Goal: Check status: Check status

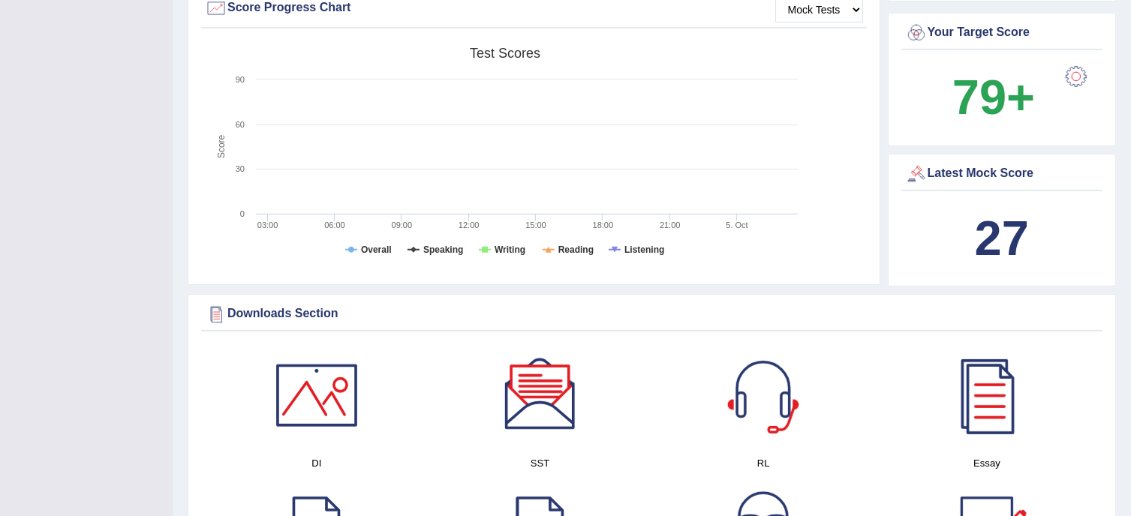
scroll to position [471, 0]
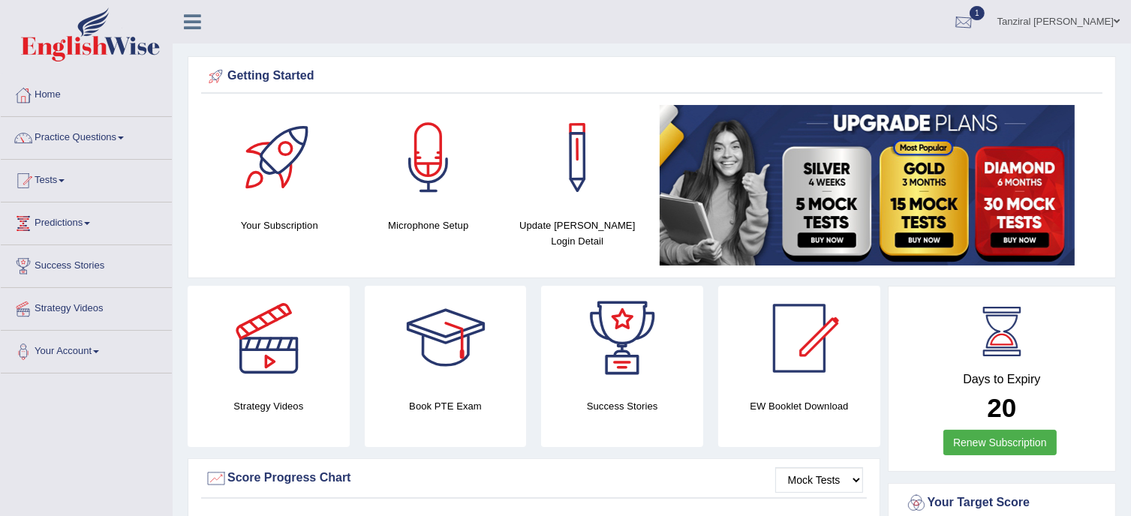
click at [975, 26] on div at bounding box center [963, 22] width 23 height 23
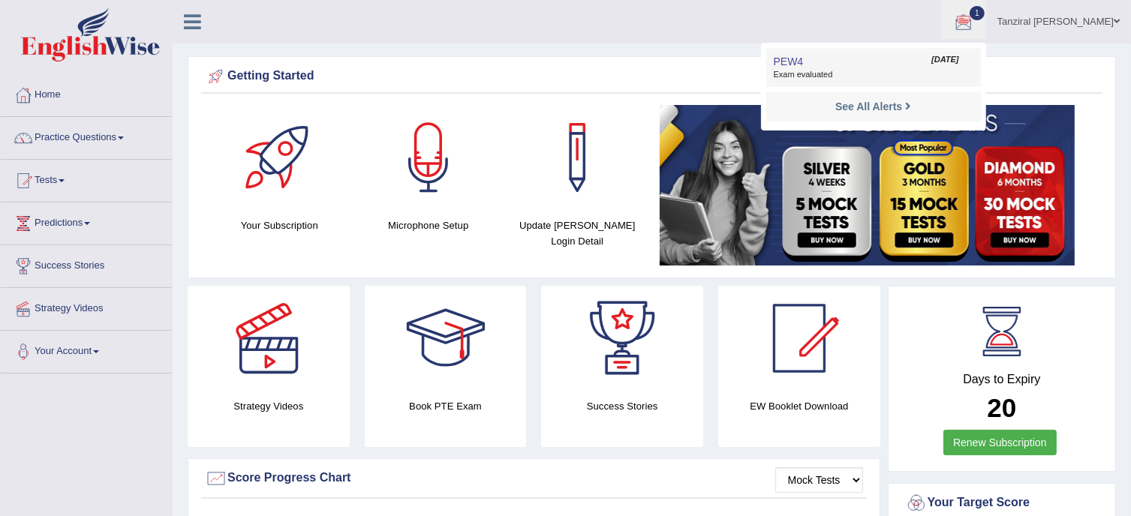
click at [883, 78] on span "Exam evaluated" at bounding box center [874, 75] width 200 height 12
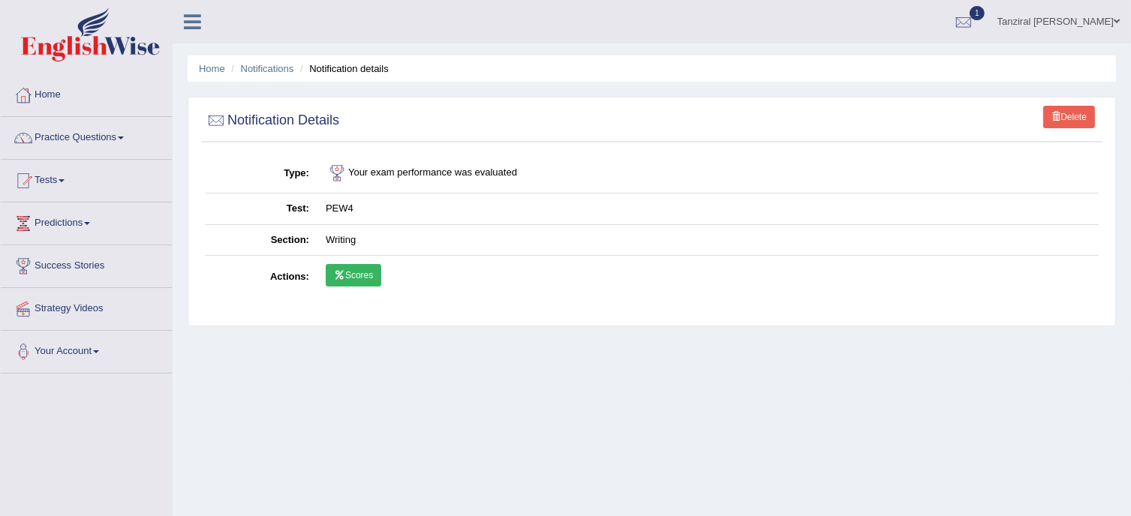
click at [351, 277] on link "Scores" at bounding box center [354, 275] width 56 height 23
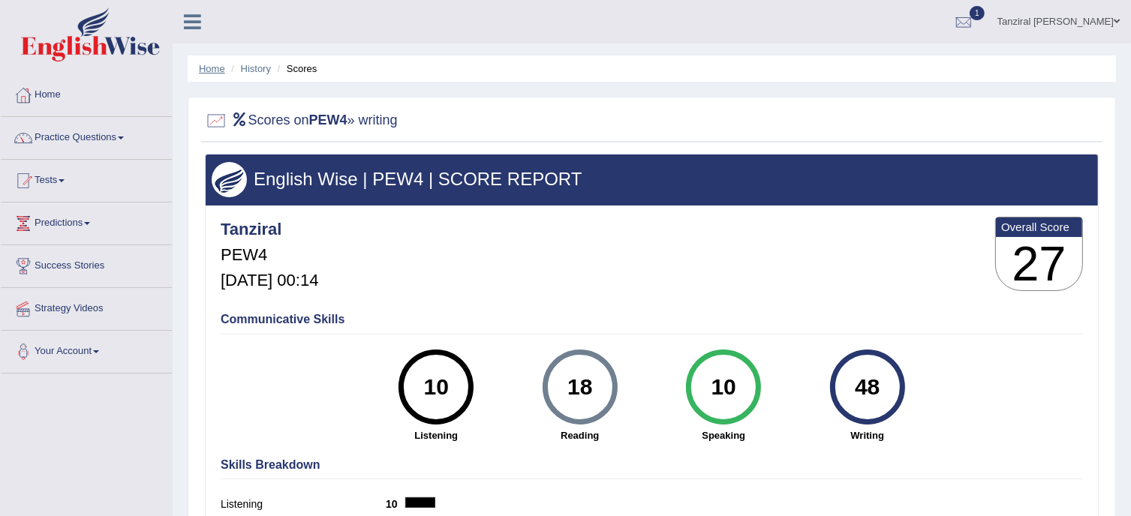
click at [208, 68] on link "Home" at bounding box center [212, 68] width 26 height 11
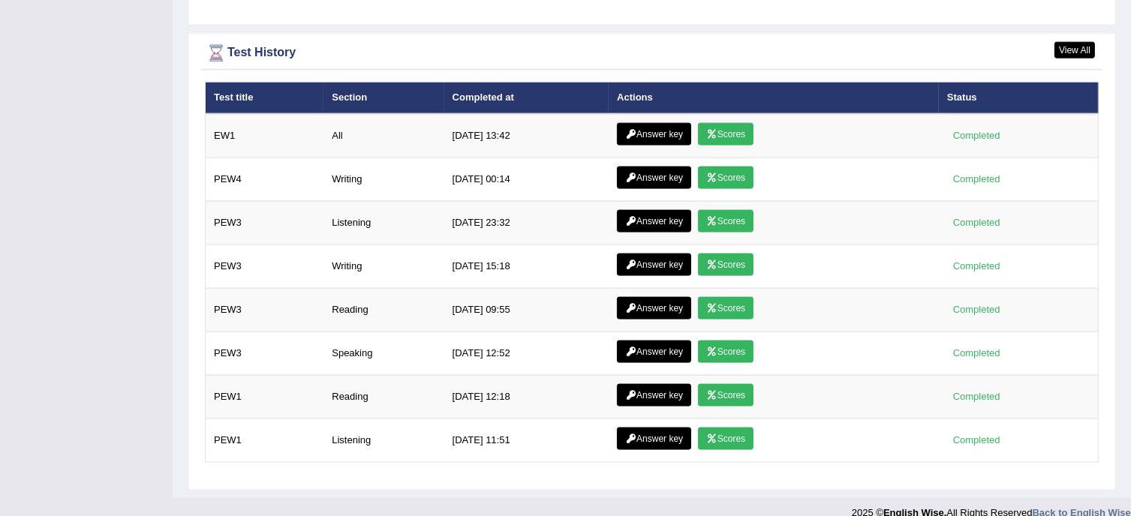
scroll to position [1988, 0]
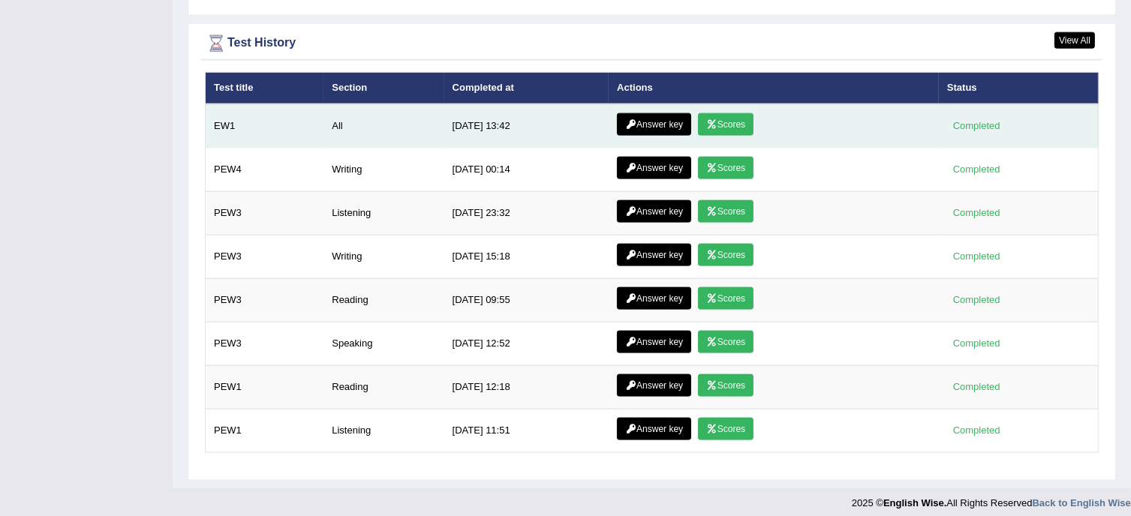
click at [627, 120] on icon at bounding box center [630, 124] width 11 height 9
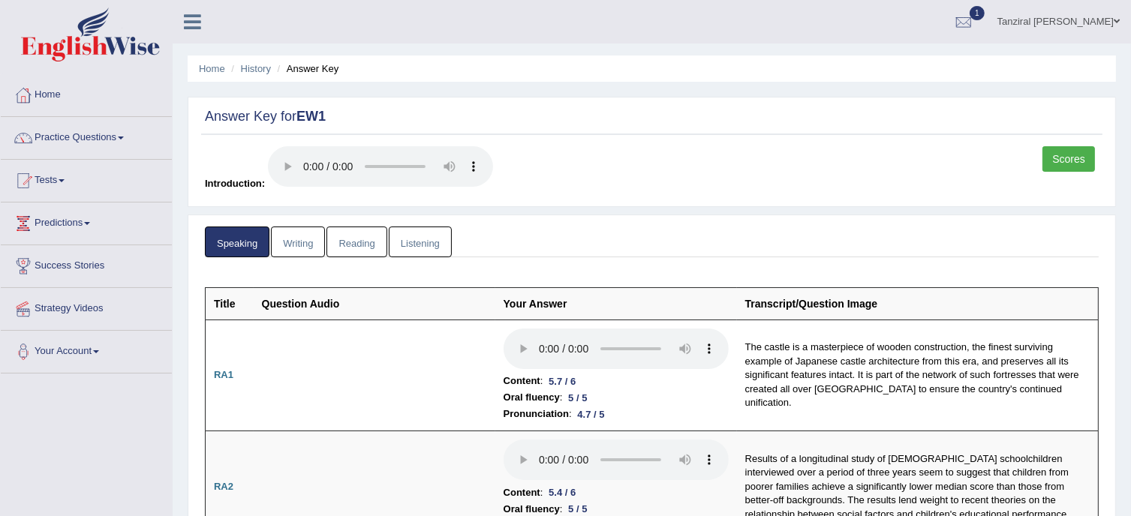
click at [305, 248] on link "Writing" at bounding box center [298, 242] width 54 height 31
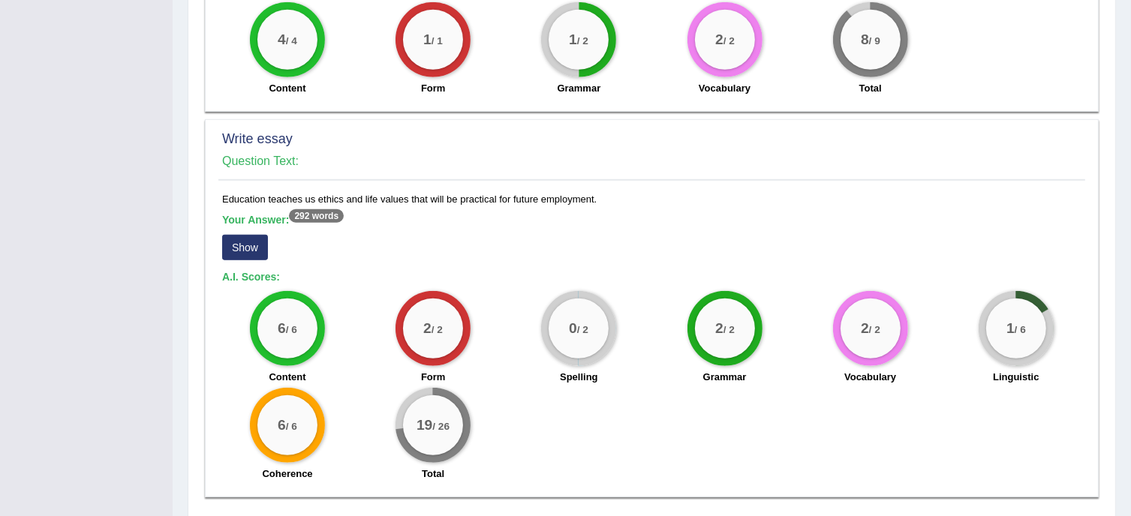
scroll to position [1169, 0]
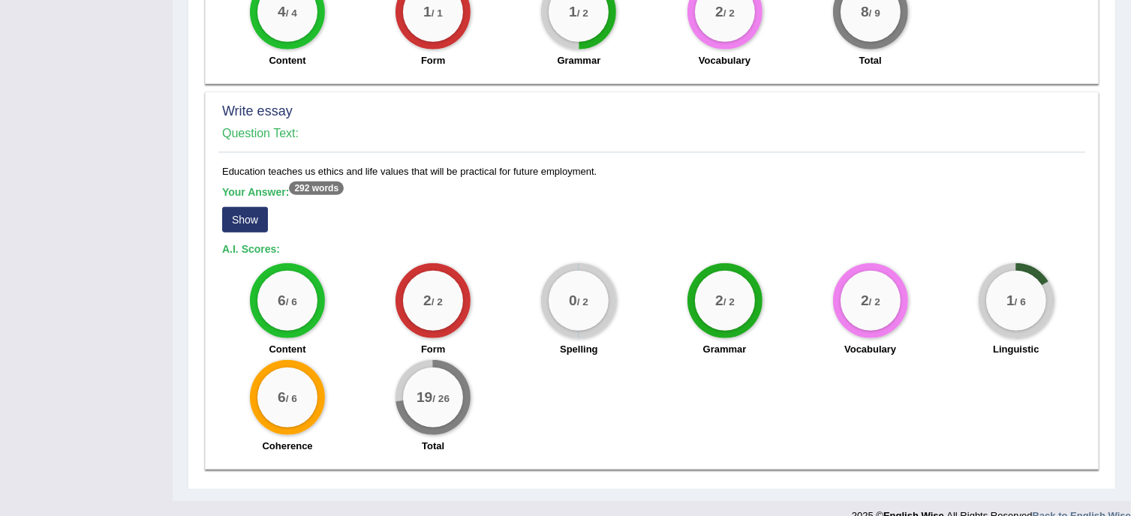
click at [242, 207] on button "Show" at bounding box center [245, 220] width 46 height 26
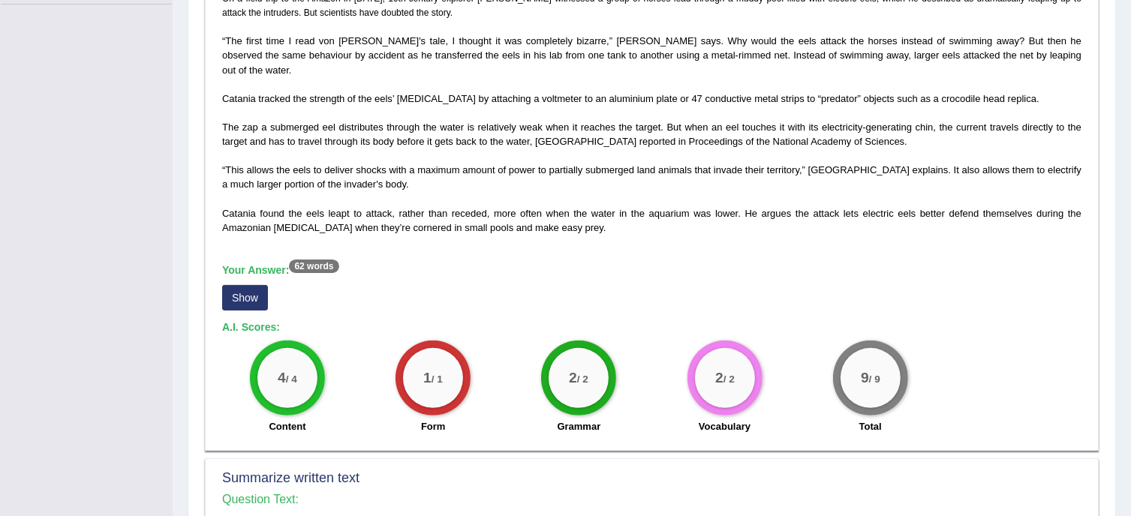
scroll to position [0, 0]
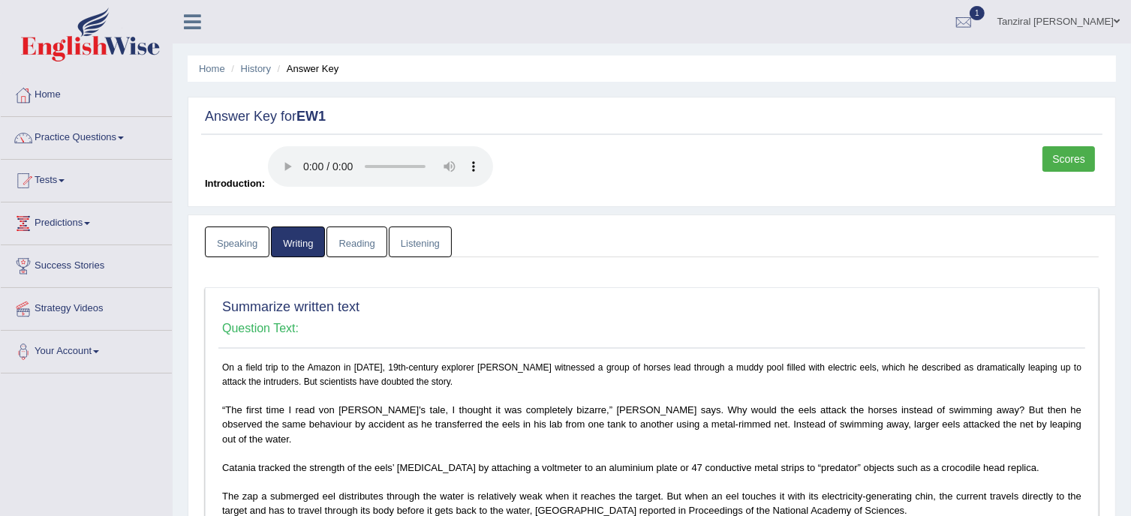
click at [365, 232] on link "Reading" at bounding box center [356, 242] width 60 height 31
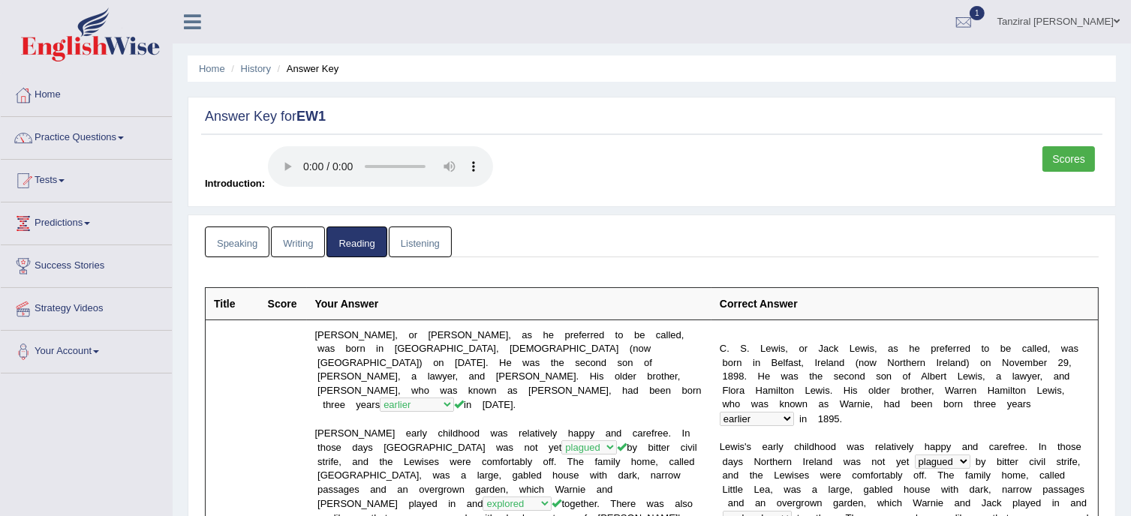
click at [423, 242] on link "Listening" at bounding box center [420, 242] width 63 height 31
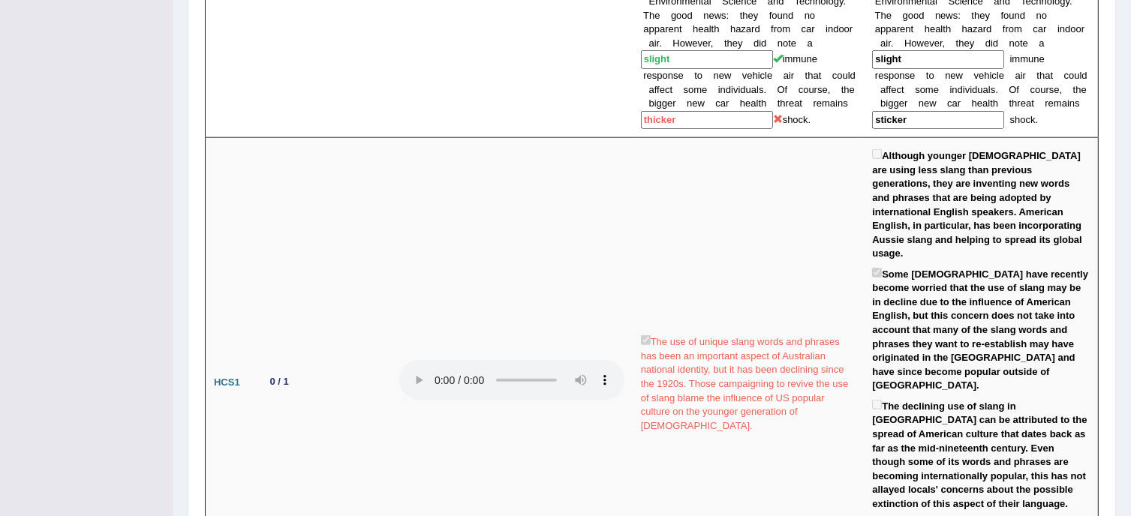
scroll to position [1677, 0]
click at [585, 377] on td at bounding box center [512, 382] width 242 height 490
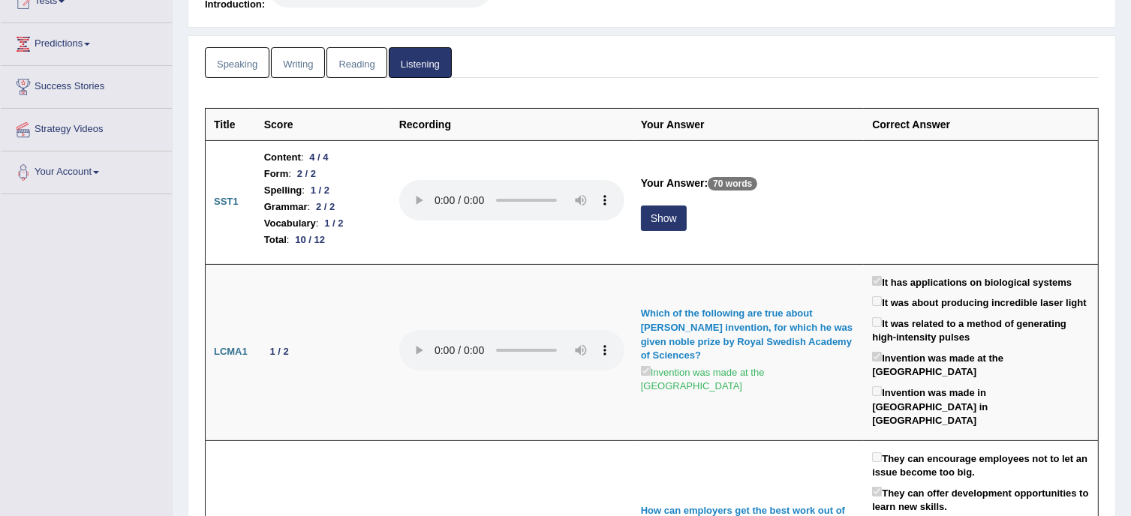
scroll to position [0, 0]
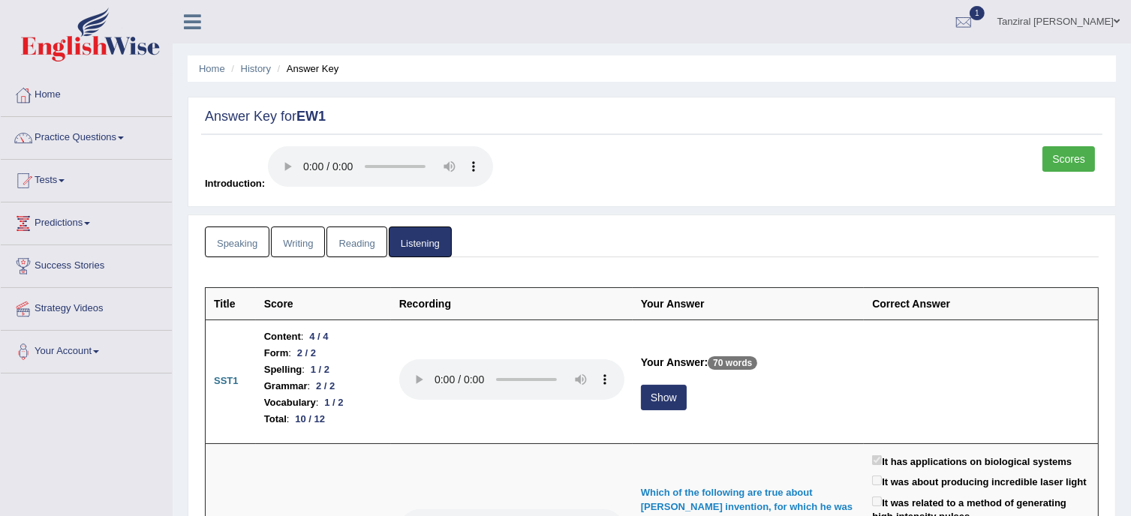
click at [1072, 153] on link "Scores" at bounding box center [1068, 159] width 53 height 26
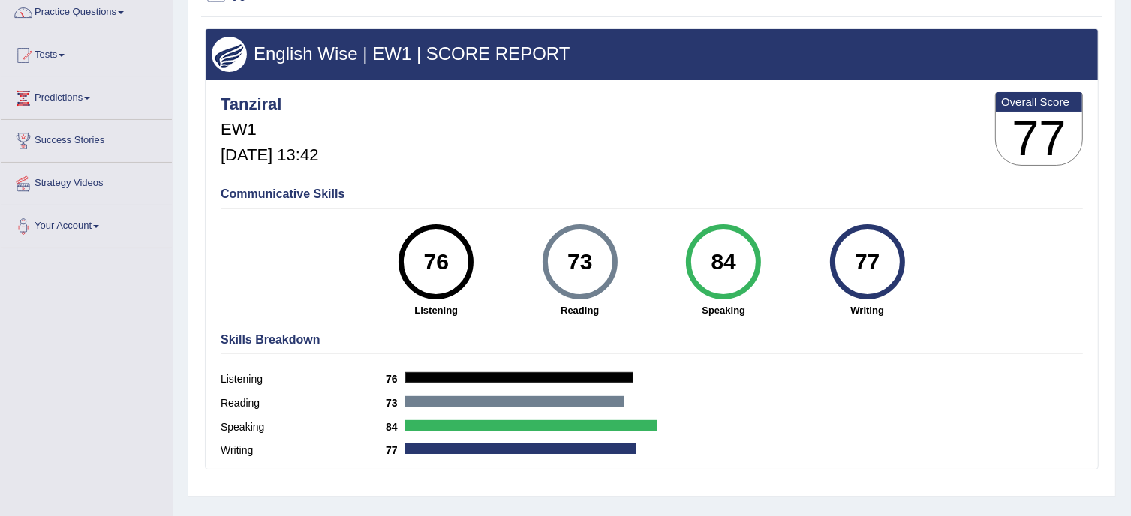
scroll to position [126, 0]
